Goal: Book appointment/travel/reservation

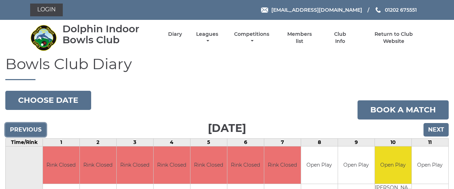
click at [27, 127] on input "Previous" at bounding box center [25, 129] width 41 height 13
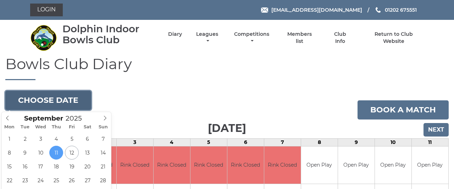
click at [64, 94] on button "Choose date" at bounding box center [48, 100] width 86 height 19
type input "2025-09-16"
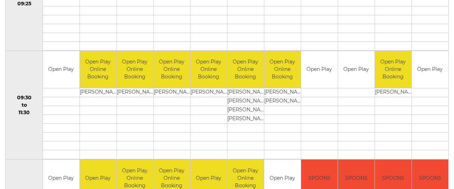
scroll to position [27, 0]
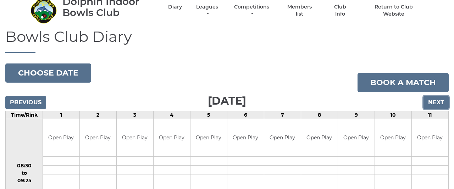
click at [437, 102] on input "Next" at bounding box center [436, 102] width 25 height 13
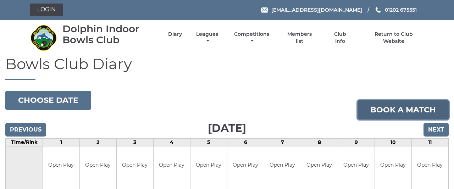
click at [437, 102] on link "Book a match" at bounding box center [403, 109] width 91 height 19
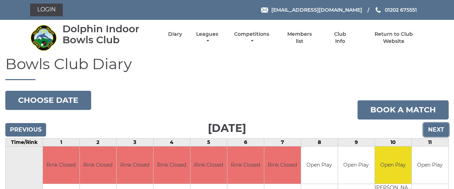
click at [433, 130] on input "Next" at bounding box center [436, 129] width 25 height 13
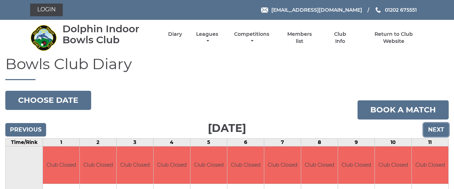
click at [436, 129] on input "Next" at bounding box center [436, 129] width 25 height 13
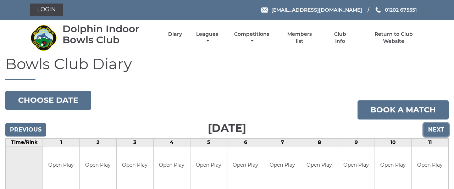
click at [436, 129] on input "Next" at bounding box center [436, 129] width 25 height 13
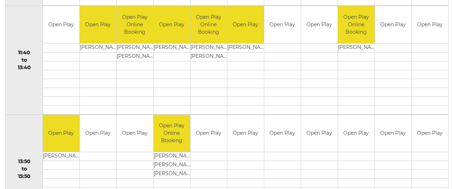
scroll to position [363, 0]
